Goal: Task Accomplishment & Management: Manage account settings

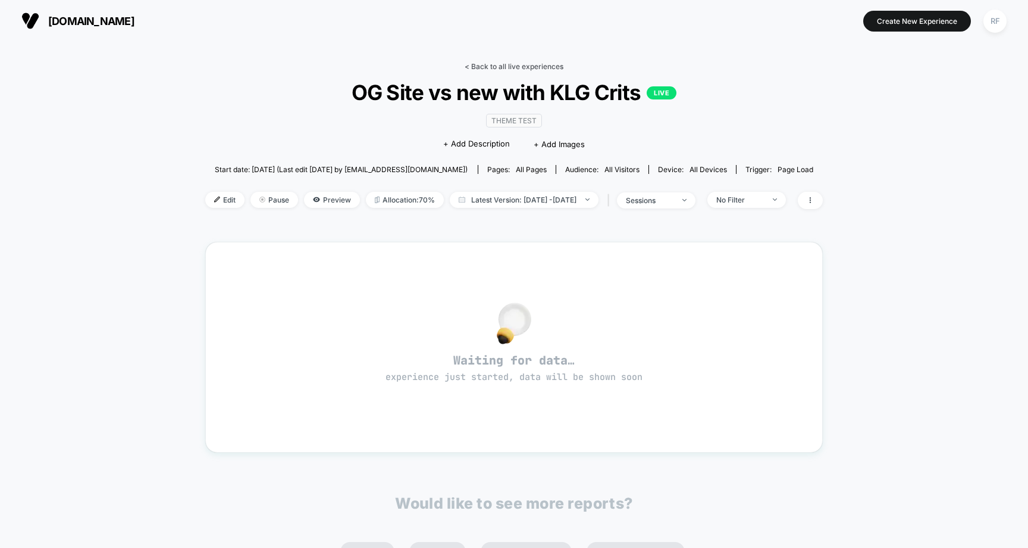
click at [513, 70] on link "< Back to all live experiences" at bounding box center [514, 66] width 99 height 9
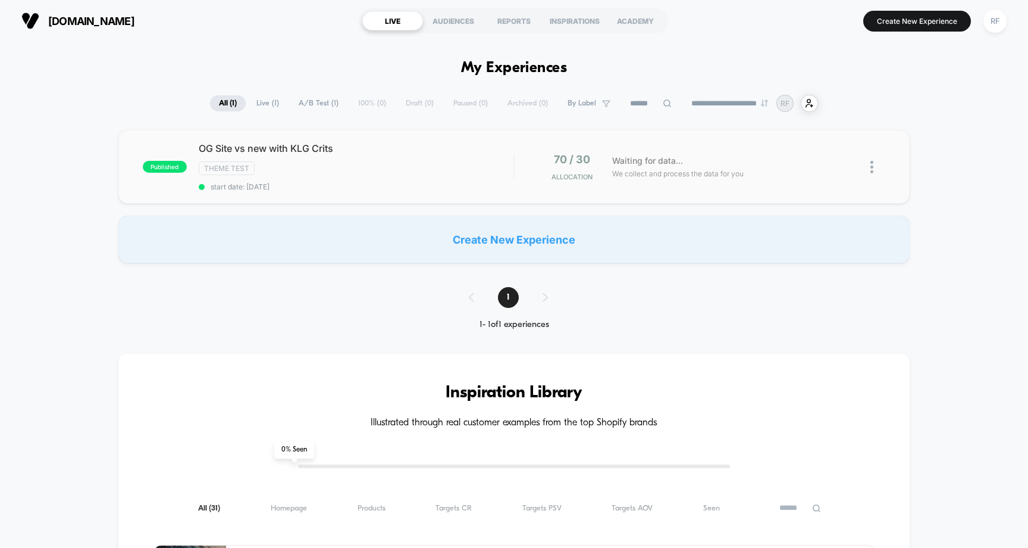
click at [264, 141] on div "published OG Site vs new with KLG Crits Theme Test start date: 9/20/2025 70 / 3…" at bounding box center [514, 167] width 792 height 74
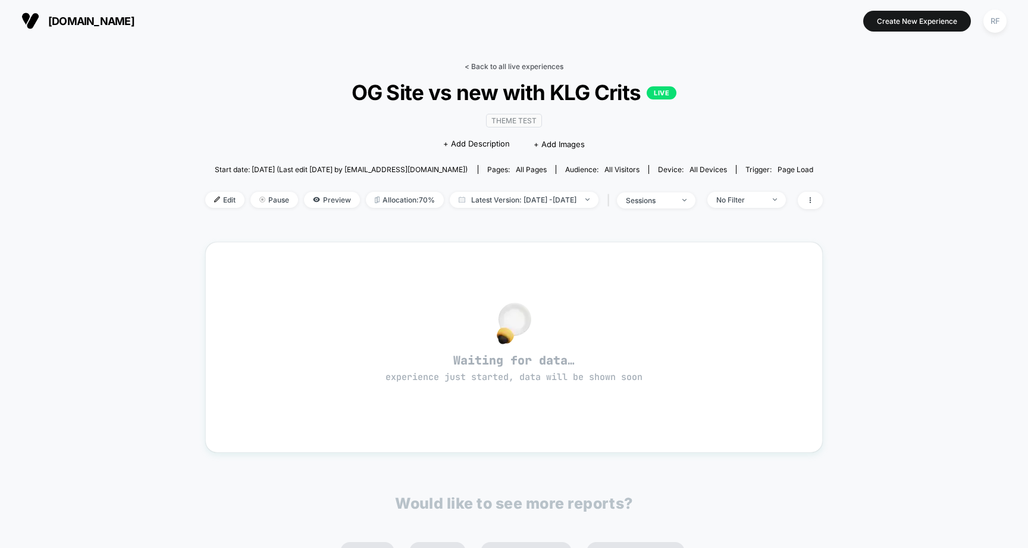
click at [492, 68] on link "< Back to all live experiences" at bounding box center [514, 66] width 99 height 9
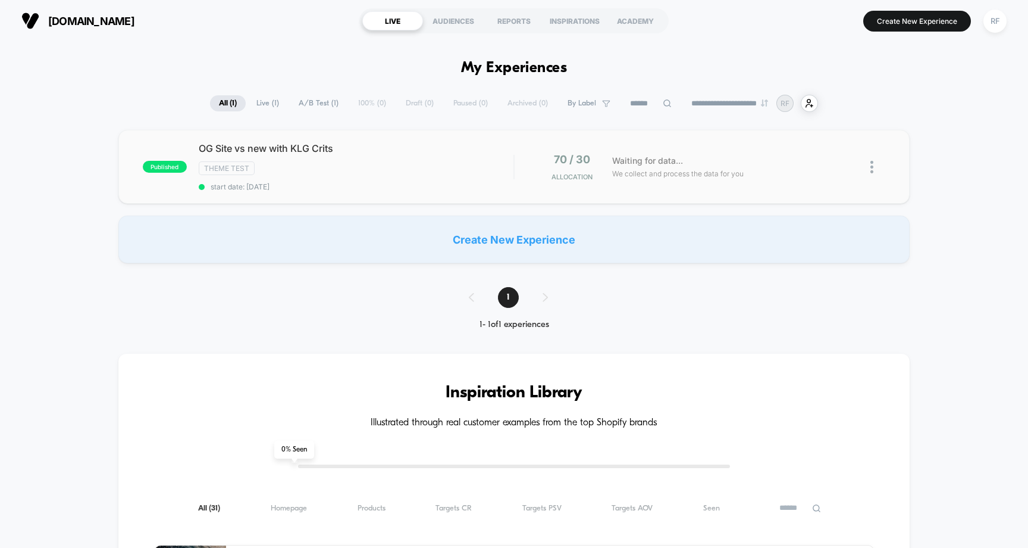
click at [871, 168] on img at bounding box center [872, 167] width 3 height 12
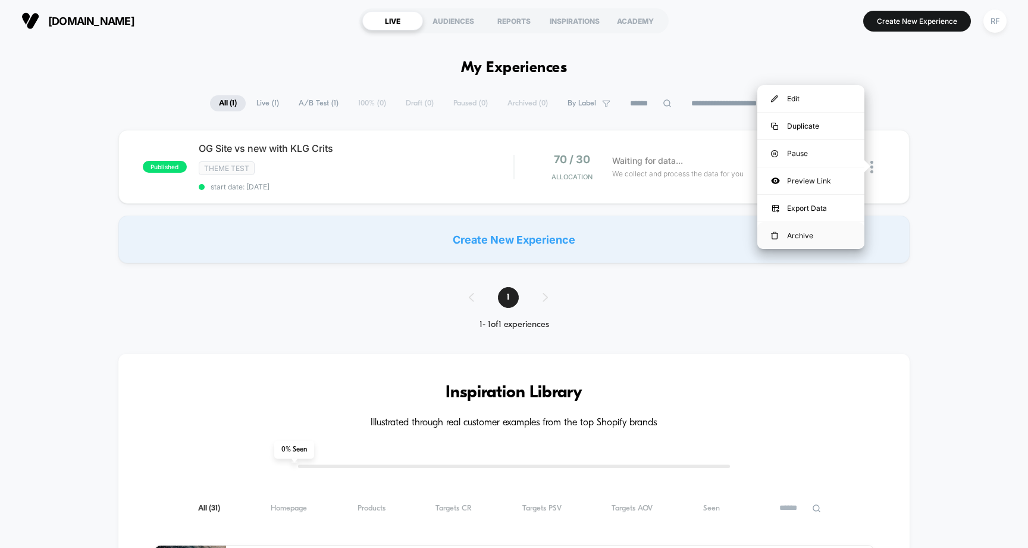
click at [813, 235] on div "Archive" at bounding box center [811, 235] width 107 height 27
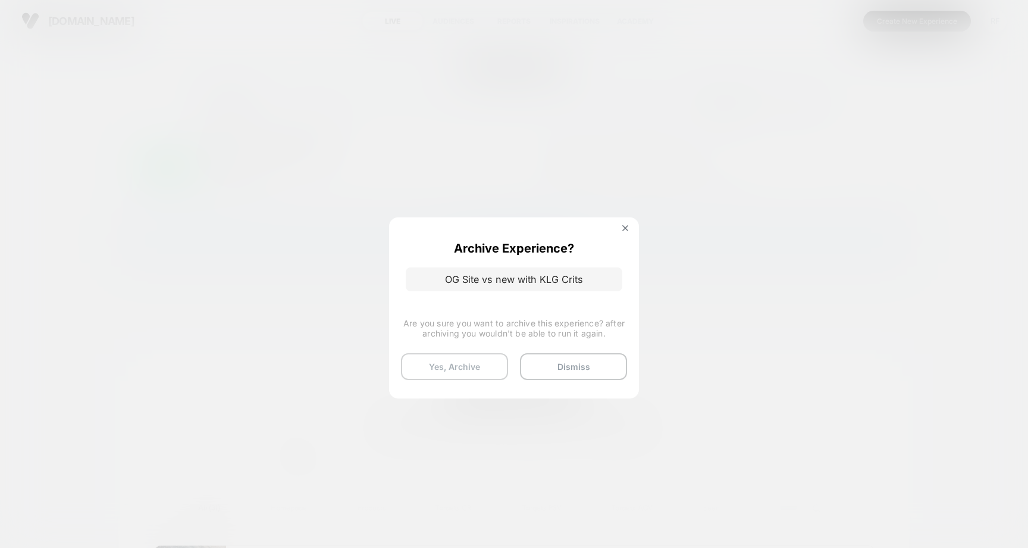
click at [469, 368] on button "Yes, Archive" at bounding box center [454, 366] width 107 height 27
